Goal: Task Accomplishment & Management: Manage account settings

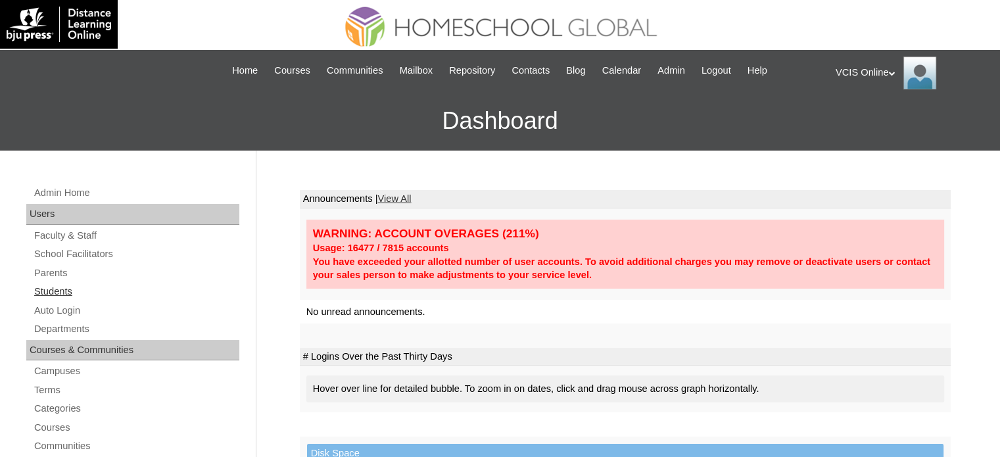
click at [45, 295] on link "Students" at bounding box center [136, 291] width 206 height 16
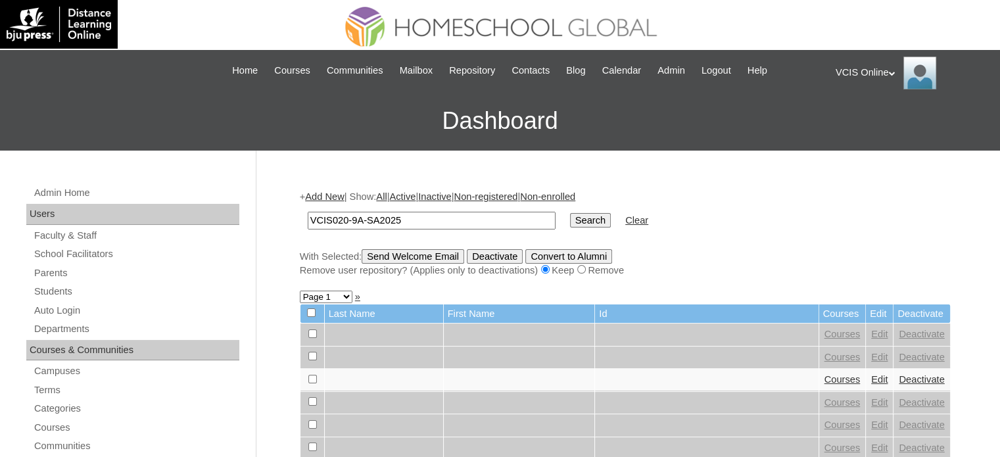
type input "VCIS020-9A-SA2025"
click at [570, 220] on input "Search" at bounding box center [590, 220] width 41 height 14
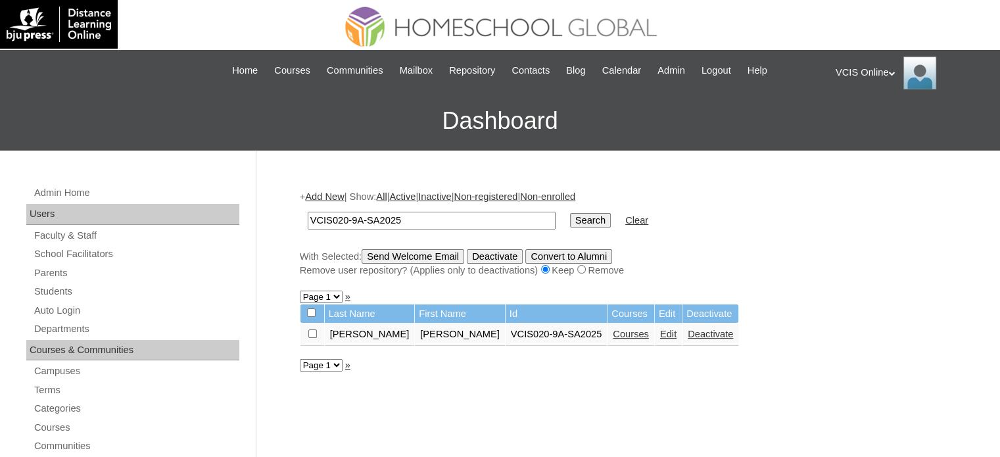
click at [660, 331] on link "Edit" at bounding box center [668, 334] width 16 height 11
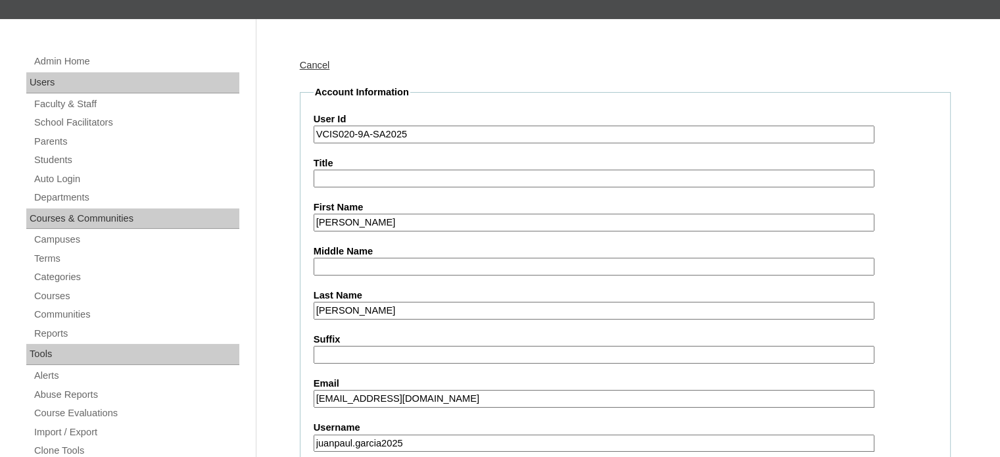
click at [398, 223] on input "[PERSON_NAME]" at bounding box center [594, 223] width 561 height 18
type input "[PERSON_NAME]"
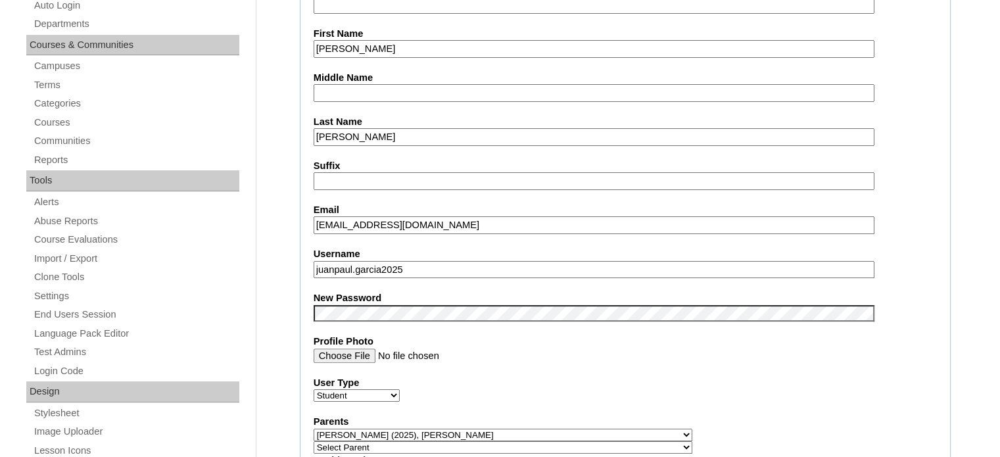
scroll to position [329, 0]
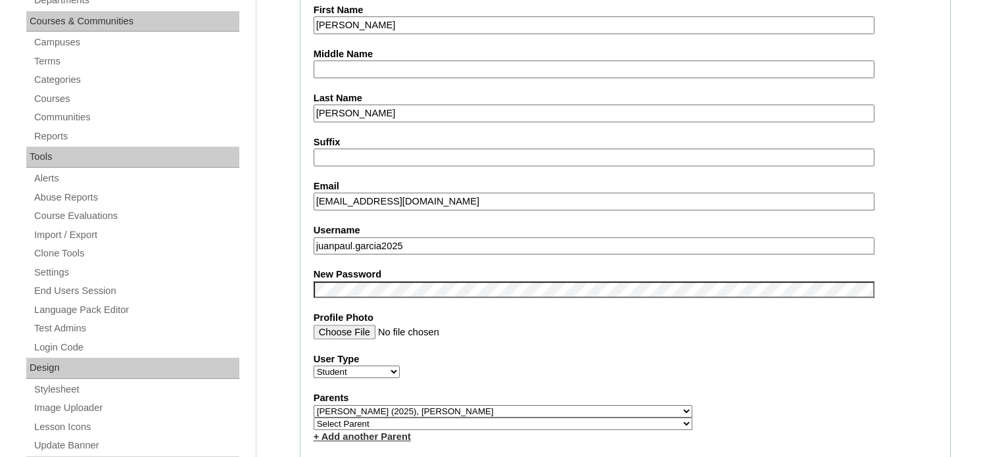
drag, startPoint x: 437, startPoint y: 238, endPoint x: 277, endPoint y: 252, distance: 160.4
paste input "migue"
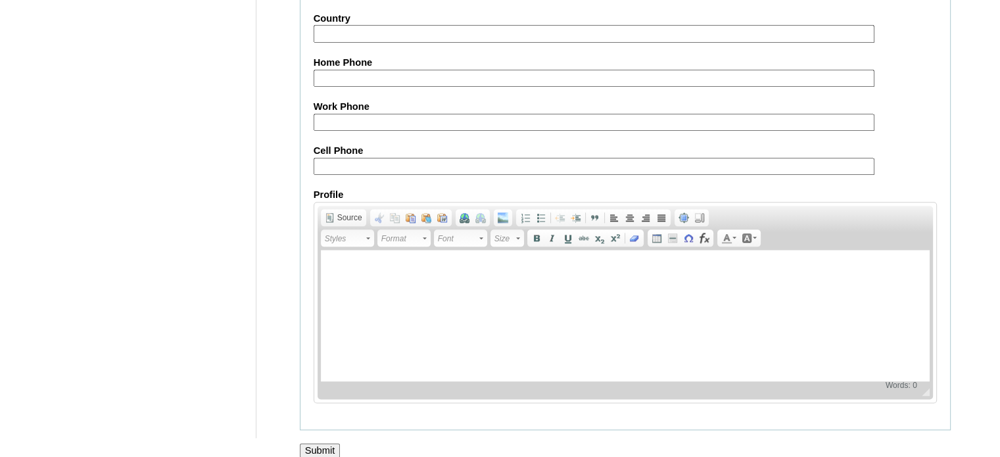
scroll to position [1544, 0]
type input "juanmiguel.garcia2025"
click at [316, 442] on input "Submit" at bounding box center [320, 449] width 41 height 14
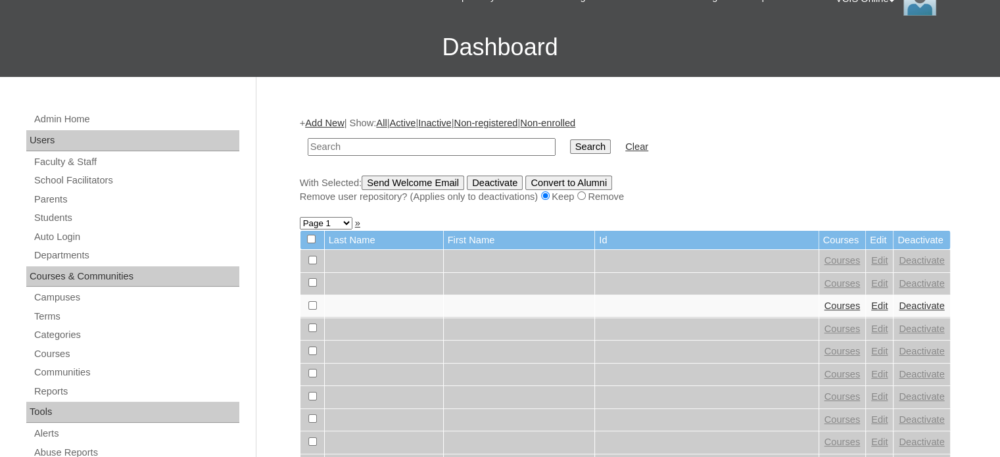
scroll to position [131, 0]
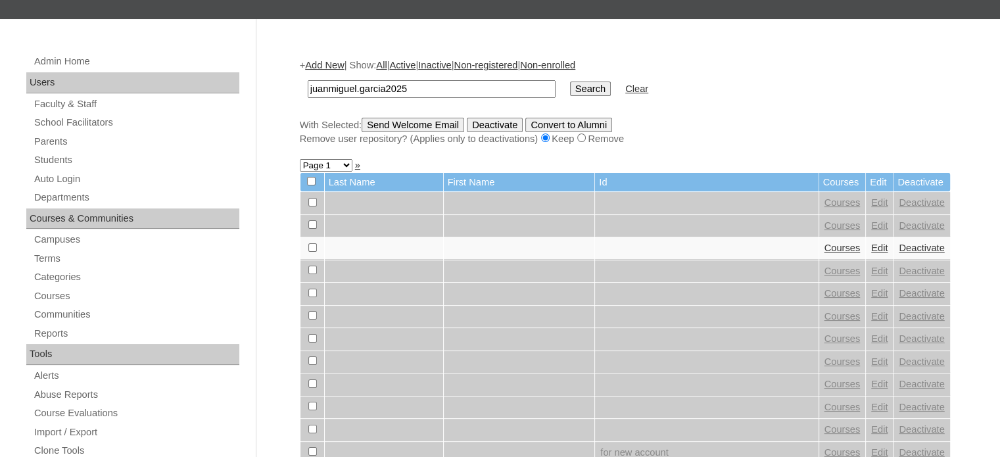
type input "juanmiguel.garcia2025"
click at [570, 83] on input "Search" at bounding box center [590, 89] width 41 height 14
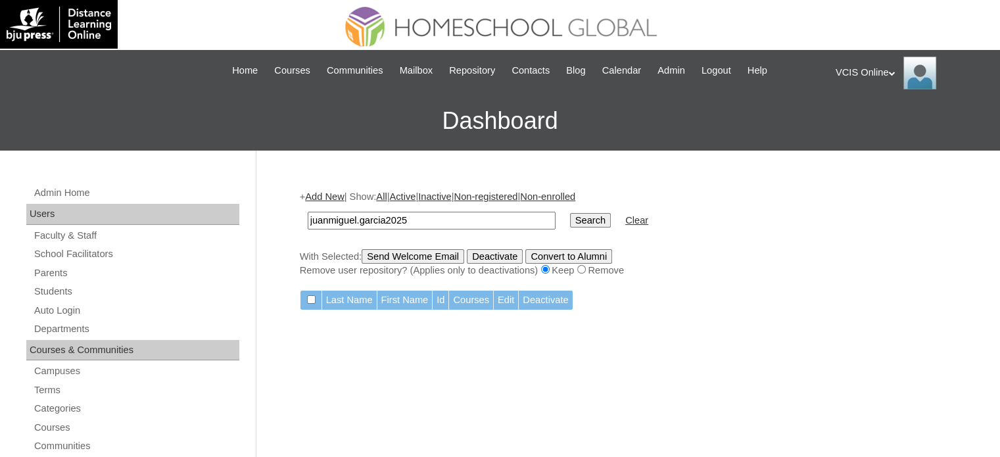
drag, startPoint x: 426, startPoint y: 212, endPoint x: 190, endPoint y: 223, distance: 236.3
click at [570, 222] on input "Search" at bounding box center [590, 220] width 41 height 14
drag, startPoint x: 431, startPoint y: 218, endPoint x: 302, endPoint y: 226, distance: 128.4
click at [304, 228] on td "juanmiguel.garcia2025" at bounding box center [431, 220] width 261 height 31
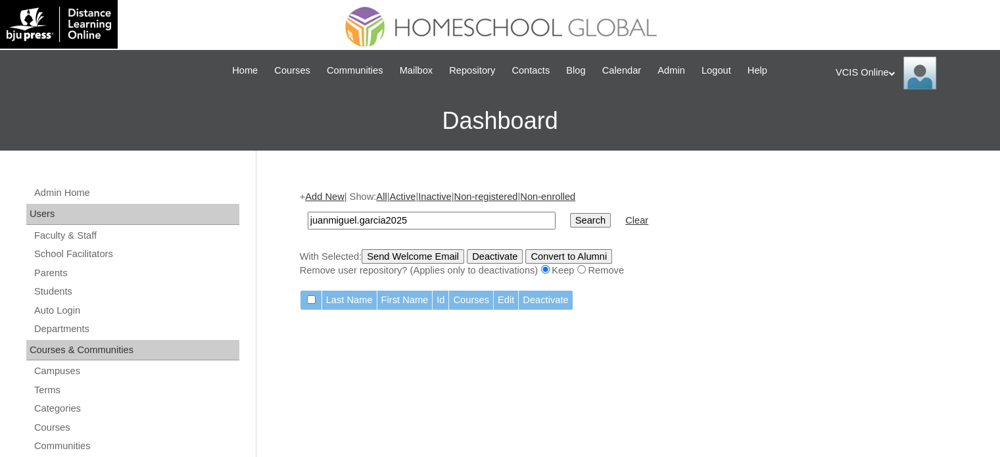
paste input "VCIS020-9A-SA"
type input "VCIS020-9A-SA2025"
click at [570, 220] on input "Search" at bounding box center [590, 220] width 41 height 14
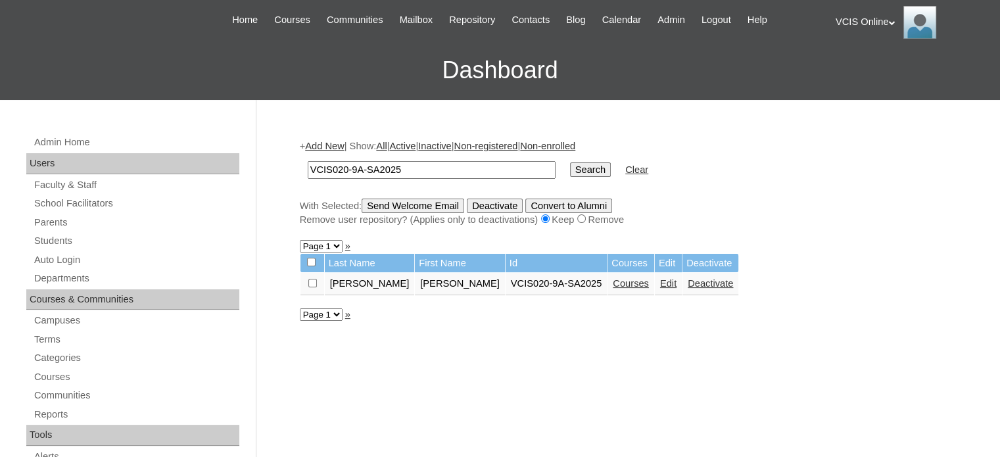
scroll to position [131, 0]
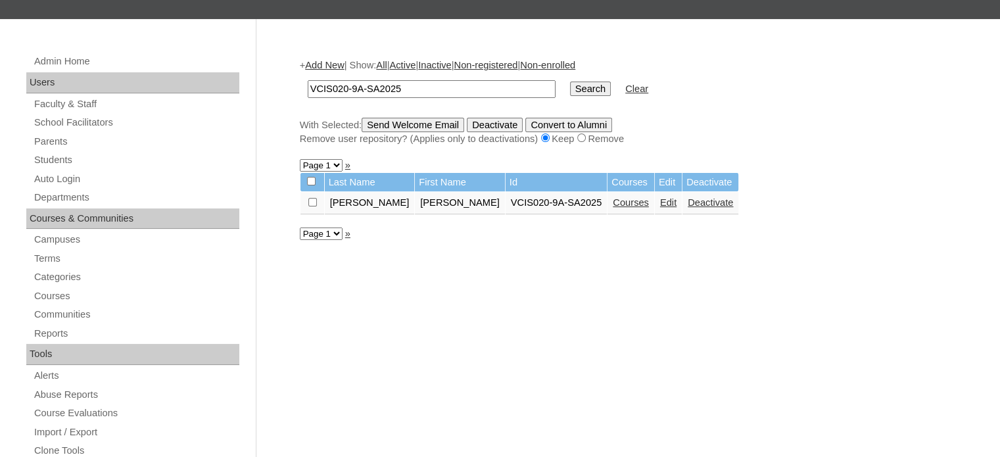
click at [655, 195] on td "Edit" at bounding box center [668, 203] width 27 height 22
click at [660, 203] on link "Edit" at bounding box center [668, 202] width 16 height 11
